Goal: Browse casually

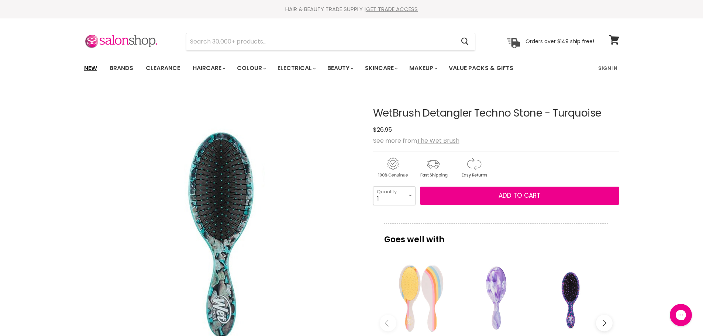
click at [90, 64] on link "New" at bounding box center [91, 67] width 24 height 15
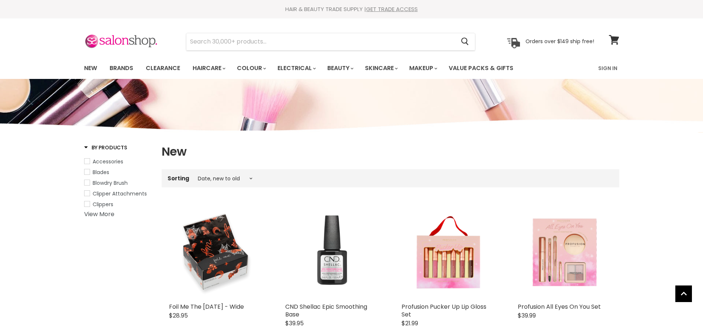
select select "created-descending"
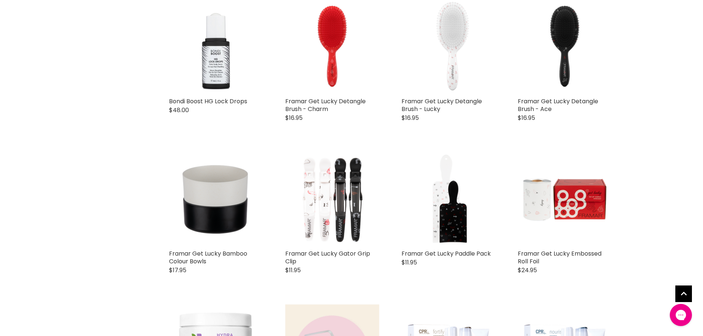
scroll to position [1586, 0]
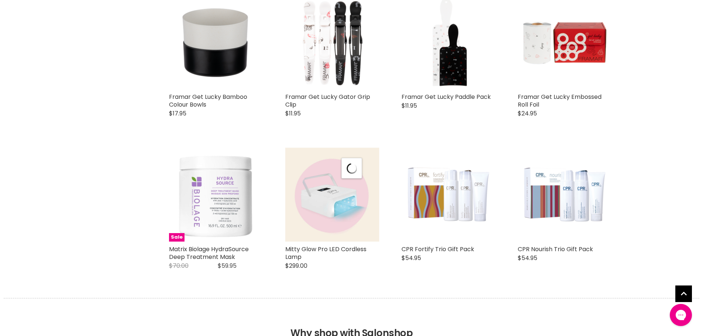
scroll to position [1771, 0]
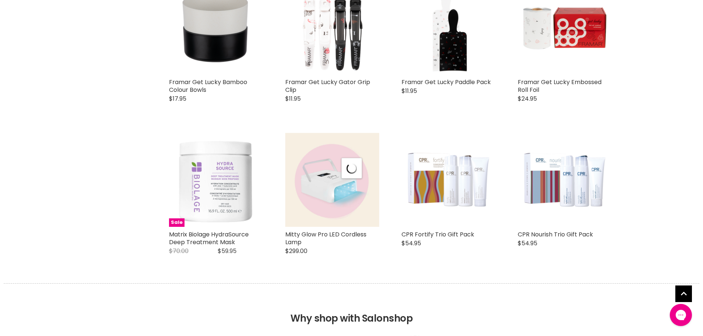
select select "created-descending"
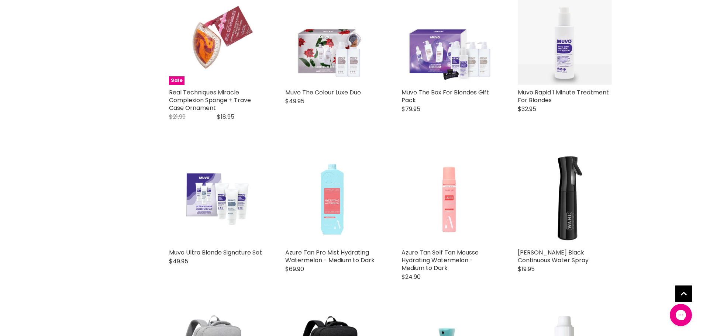
scroll to position [516, 0]
